Goal: Find contact information: Find contact information

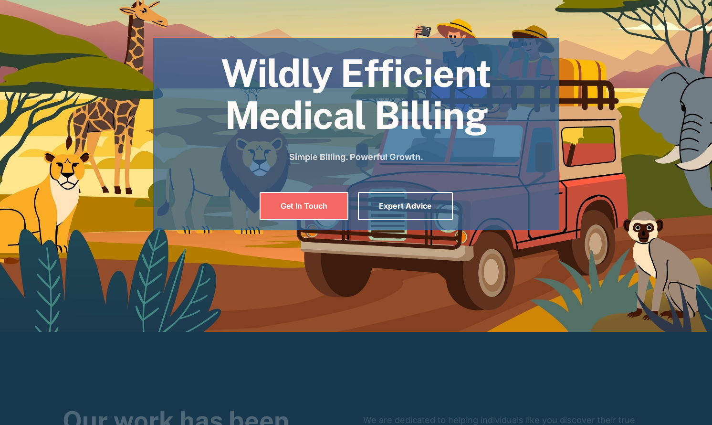
click at [120, 258] on section "Wildly Efficient Medical Billing Simple Billing. Powerful Growth. Get In Touch …" at bounding box center [356, 119] width 712 height 425
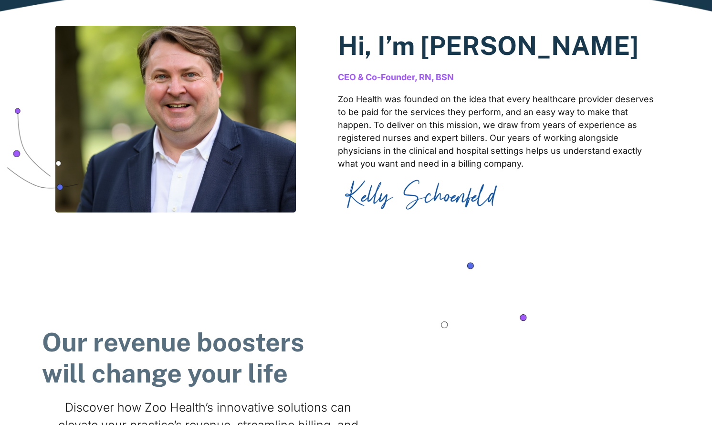
scroll to position [805, 0]
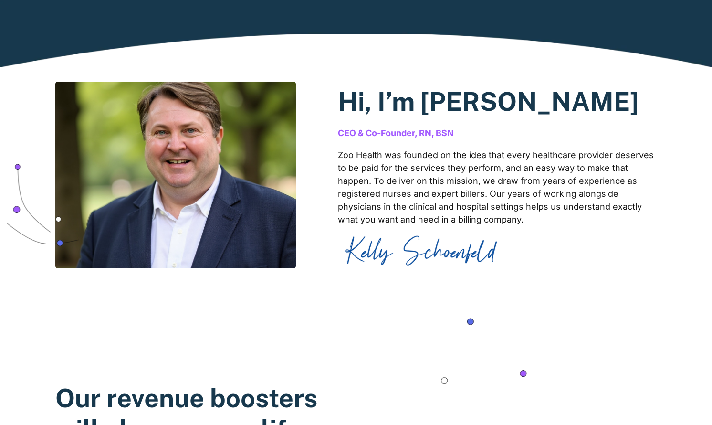
scroll to position [535, 0]
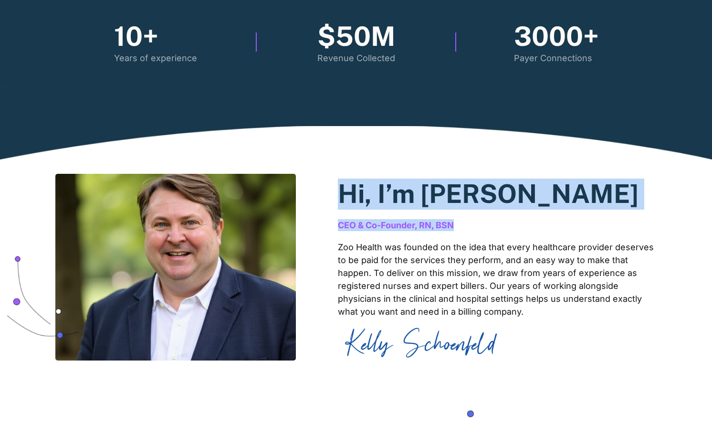
drag, startPoint x: 337, startPoint y: 180, endPoint x: 464, endPoint y: 230, distance: 136.5
click at [464, 230] on div "Hi, I’m [PERSON_NAME] CEO & Co-Founder, RN, BSN Zoo Health was founded on the i…" at bounding box center [355, 267] width 601 height 187
copy div "Hi, I’m [PERSON_NAME] CEO & Co-Founder, RN, BSN"
